Goal: Task Accomplishment & Management: Complete application form

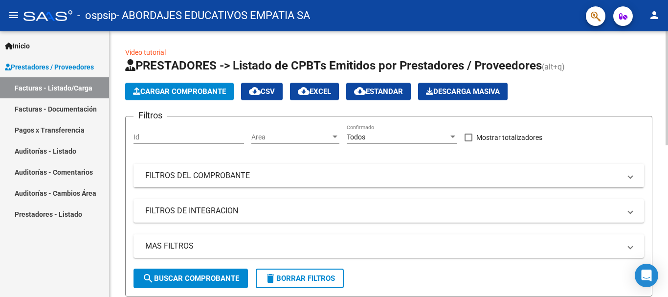
click at [181, 92] on span "Cargar Comprobante" at bounding box center [179, 91] width 93 height 9
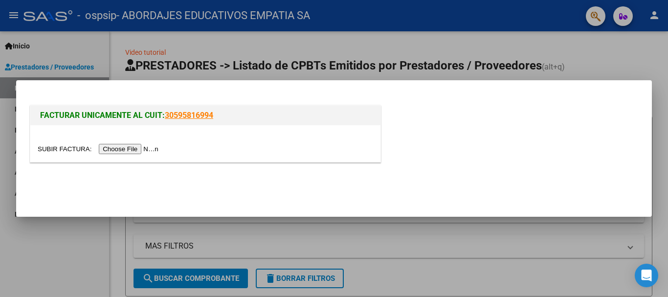
click at [134, 149] on input "file" at bounding box center [100, 149] width 124 height 10
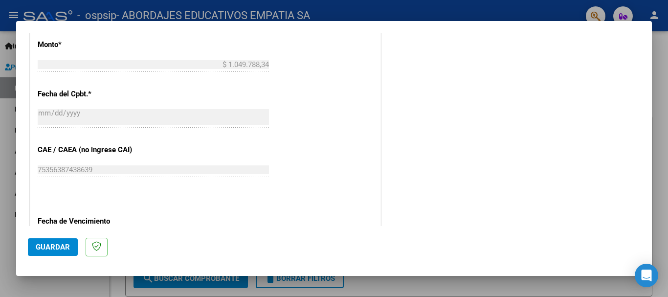
scroll to position [693, 0]
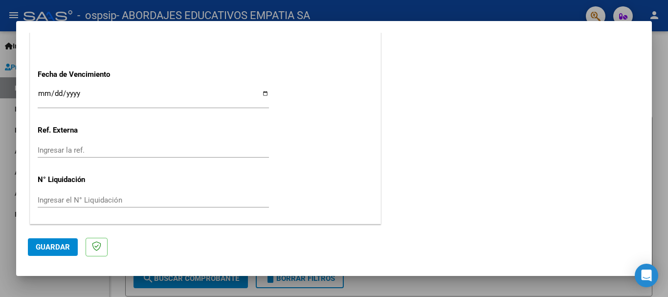
click at [263, 94] on input "Ingresar la fecha" at bounding box center [153, 97] width 231 height 16
type input "[DATE]"
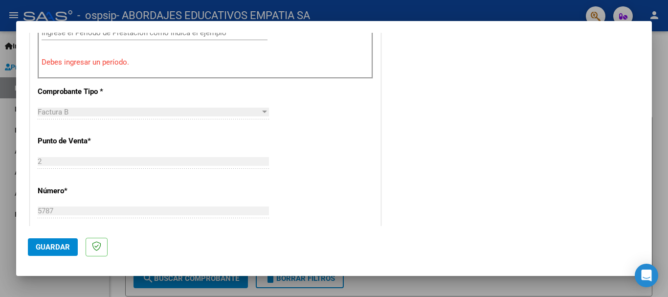
scroll to position [253, 0]
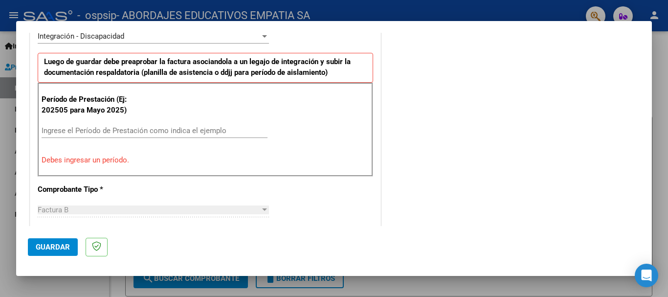
click at [66, 134] on input "Ingrese el Período de Prestación como indica el ejemplo" at bounding box center [155, 130] width 226 height 9
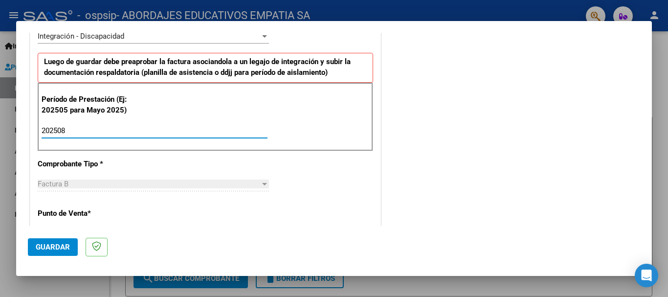
type input "202508"
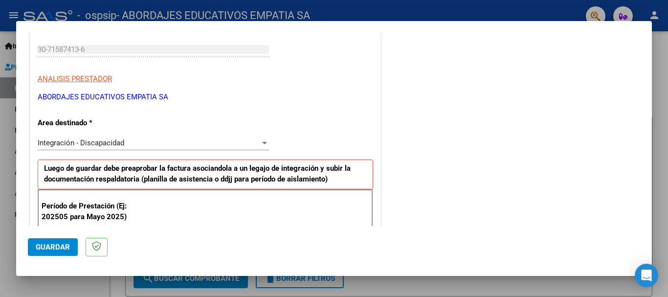
scroll to position [0, 0]
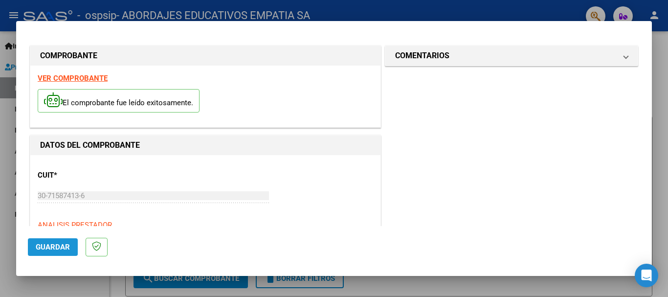
click at [52, 246] on span "Guardar" at bounding box center [53, 247] width 34 height 9
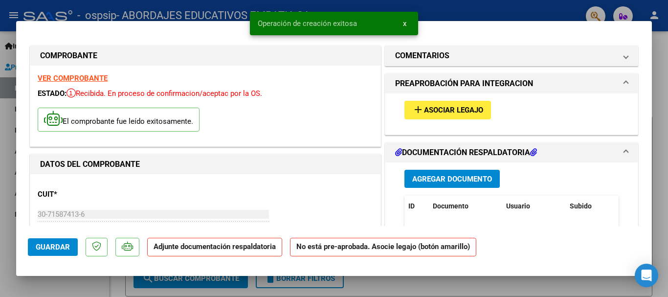
click at [417, 104] on mat-icon "add" at bounding box center [418, 110] width 12 height 12
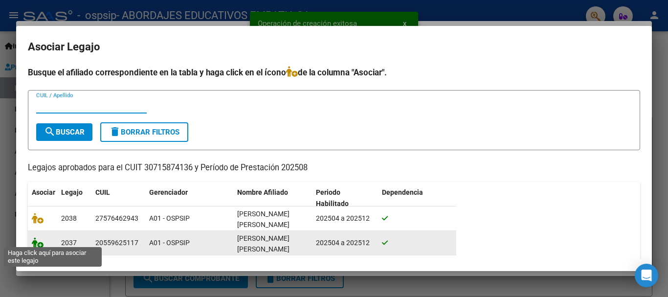
click at [35, 237] on icon at bounding box center [38, 242] width 12 height 11
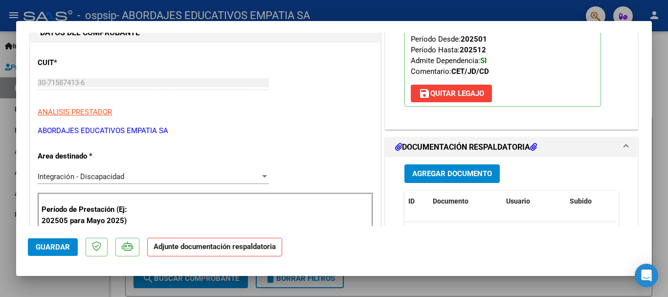
scroll to position [244, 0]
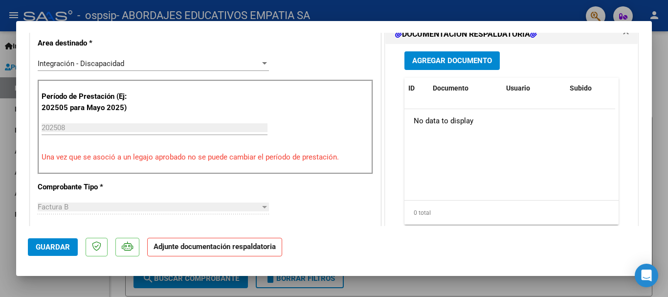
click at [434, 58] on span "Agregar Documento" at bounding box center [452, 61] width 80 height 9
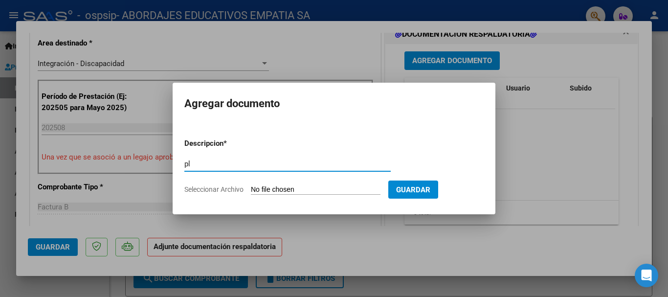
type input "p"
type input "PLANILLA DE ASISTENCIA"
click at [286, 187] on input "Seleccionar Archivo" at bounding box center [316, 189] width 130 height 9
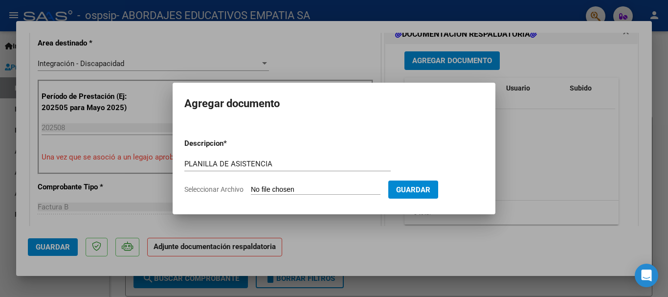
type input "C:\fakepath\PLANILLA DE ASISTENCIA 30715874136_06_0002_00005787.pdf"
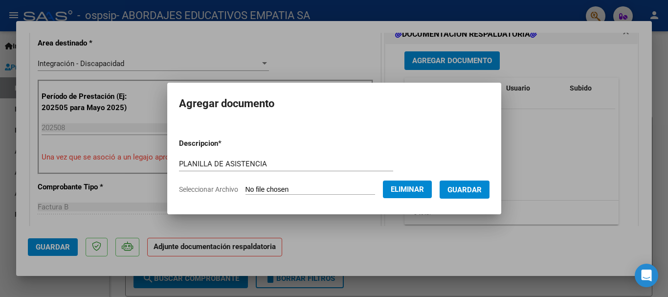
click at [477, 189] on span "Guardar" at bounding box center [464, 189] width 34 height 9
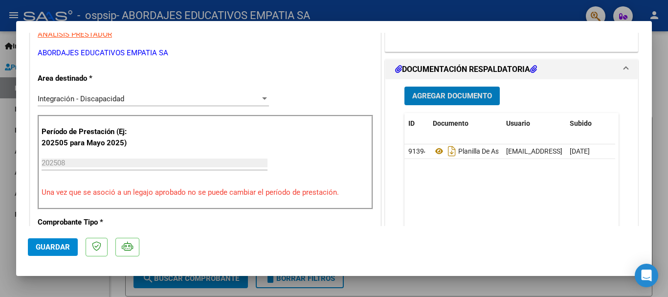
scroll to position [196, 0]
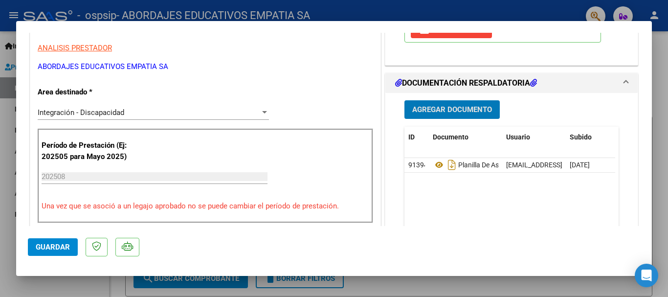
click at [428, 111] on span "Agregar Documento" at bounding box center [452, 110] width 80 height 9
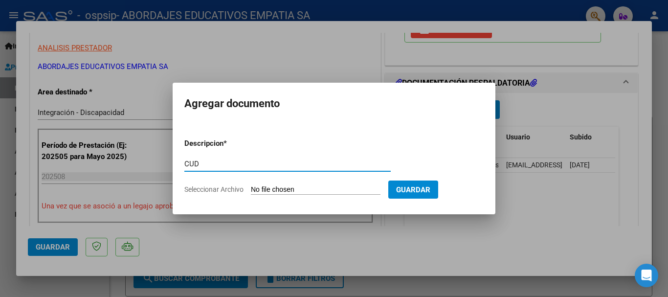
type input "CUD"
click at [268, 193] on input "Seleccionar Archivo" at bounding box center [316, 189] width 130 height 9
type input "C:\fakepath\CUD [PERSON_NAME]pdf"
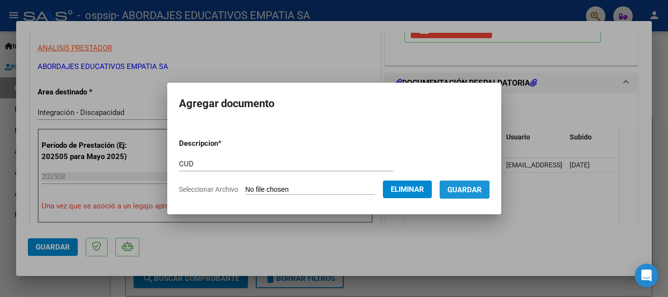
click at [461, 187] on span "Guardar" at bounding box center [464, 189] width 34 height 9
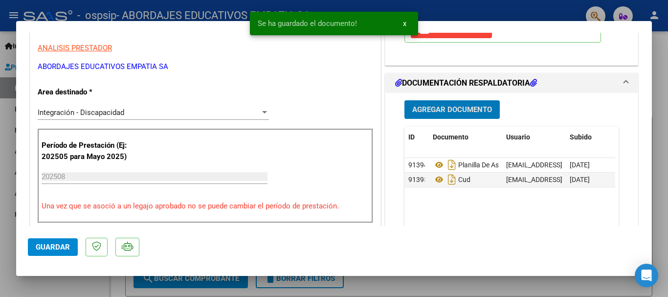
click at [434, 107] on span "Agregar Documento" at bounding box center [452, 110] width 80 height 9
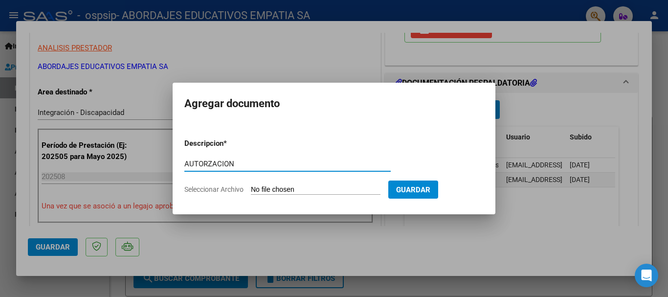
type input "AUTORZACION"
click at [305, 190] on input "Seleccionar Archivo" at bounding box center [316, 189] width 130 height 9
type input "C:\fakepath\[PERSON_NAME] CET AUTORIZACION 2025 SEGUN RESOLUCION 360 22_firmado…"
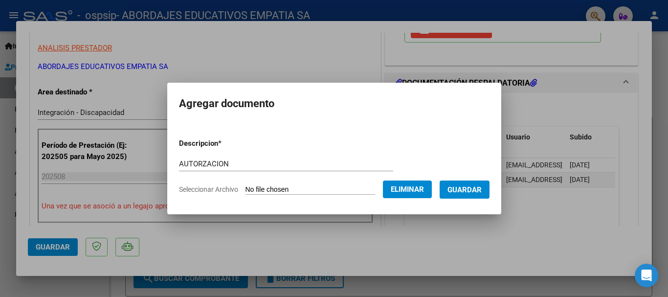
click at [193, 163] on input "AUTORZACION" at bounding box center [286, 163] width 214 height 9
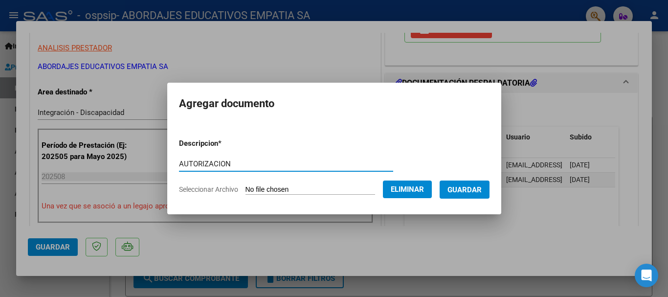
type input "AUTORIZACION"
click at [466, 187] on span "Guardar" at bounding box center [464, 189] width 34 height 9
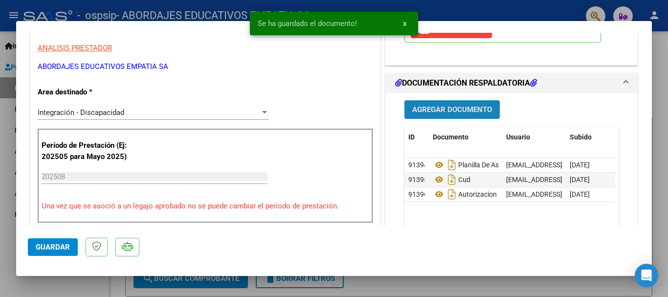
click at [417, 108] on span "Agregar Documento" at bounding box center [452, 110] width 80 height 9
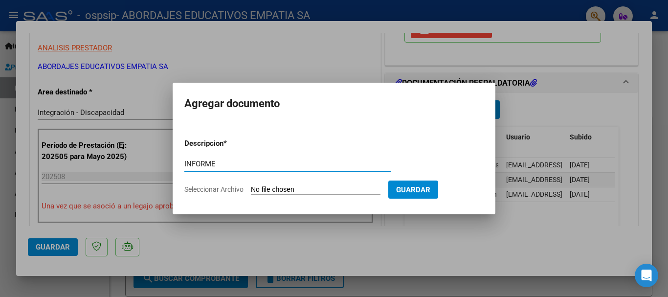
type input "INFORME"
click at [315, 188] on input "Seleccionar Archivo" at bounding box center [316, 189] width 130 height 9
type input "C:\fakepath\[PERSON_NAME], Inf. O.S agosto 2025.docx.pdf"
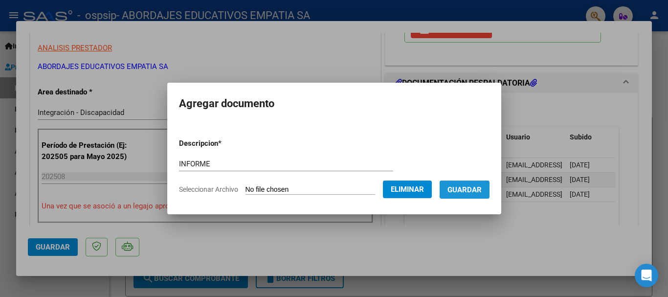
click at [477, 185] on span "Guardar" at bounding box center [464, 189] width 34 height 9
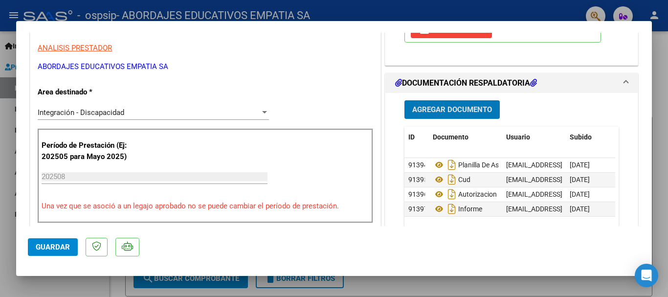
scroll to position [342, 0]
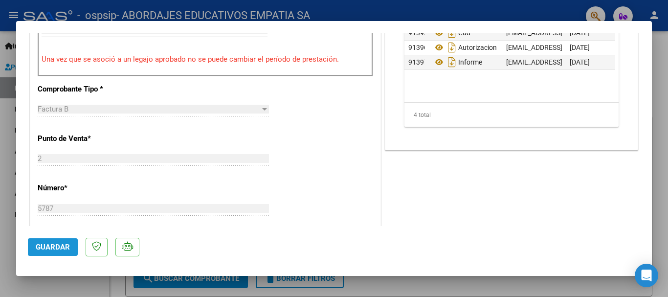
click at [47, 243] on span "Guardar" at bounding box center [53, 247] width 34 height 9
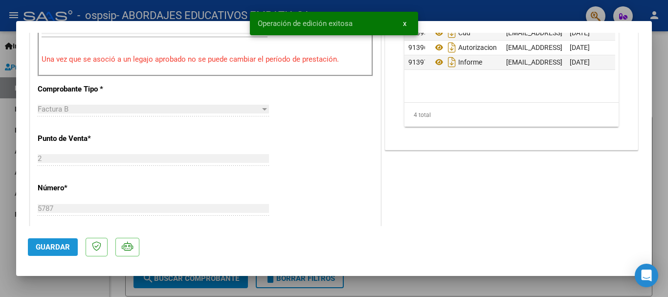
click at [40, 242] on button "Guardar" at bounding box center [53, 247] width 50 height 18
click at [664, 139] on div at bounding box center [334, 148] width 668 height 297
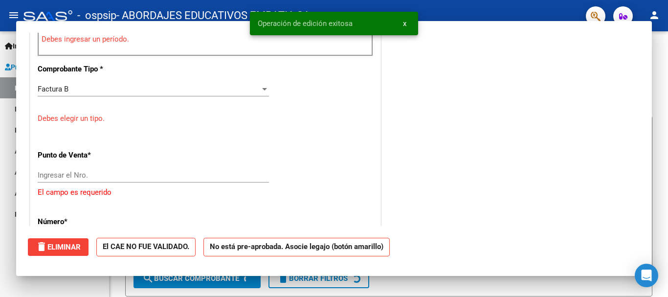
scroll to position [0, 0]
